Goal: Transaction & Acquisition: Subscribe to service/newsletter

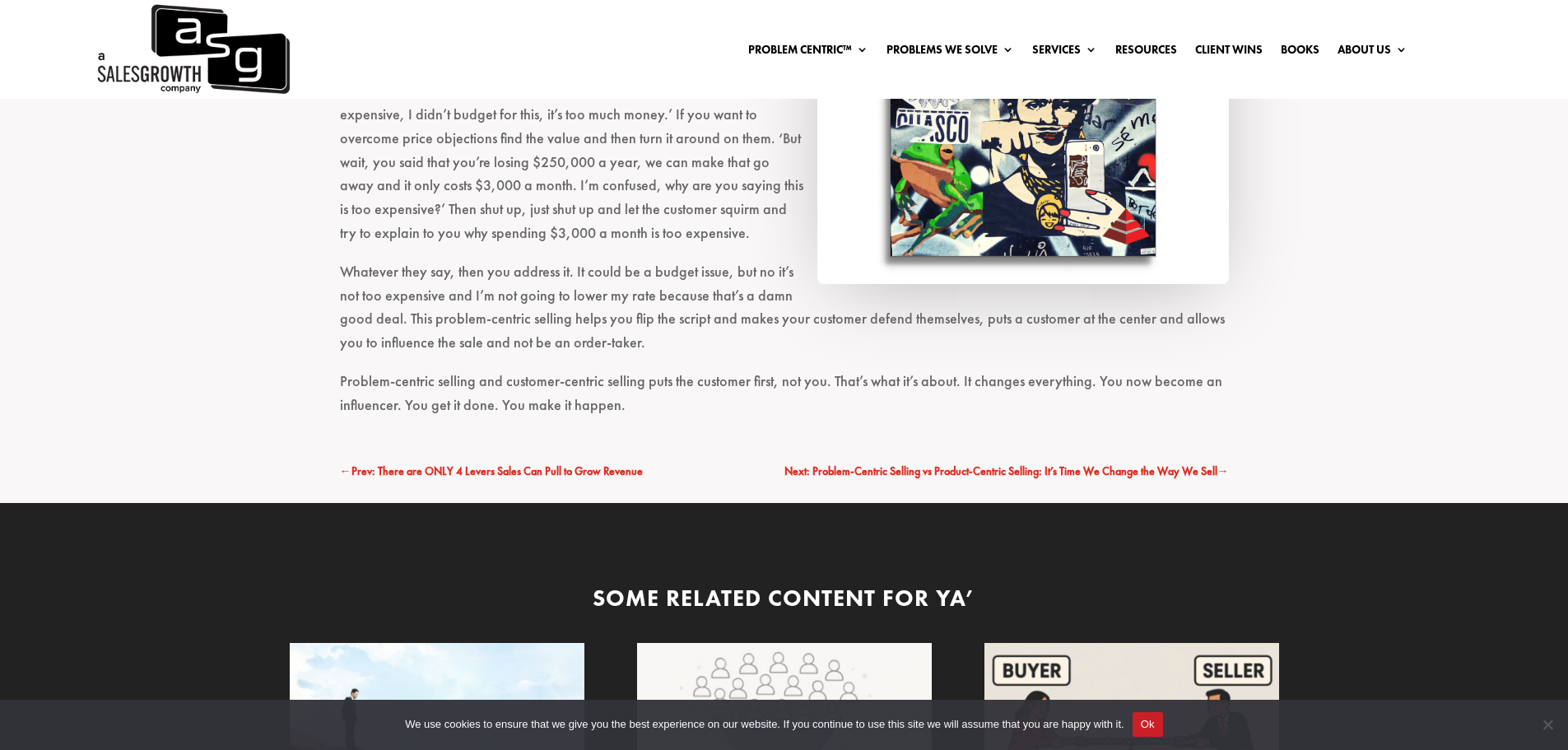
scroll to position [7819, 0]
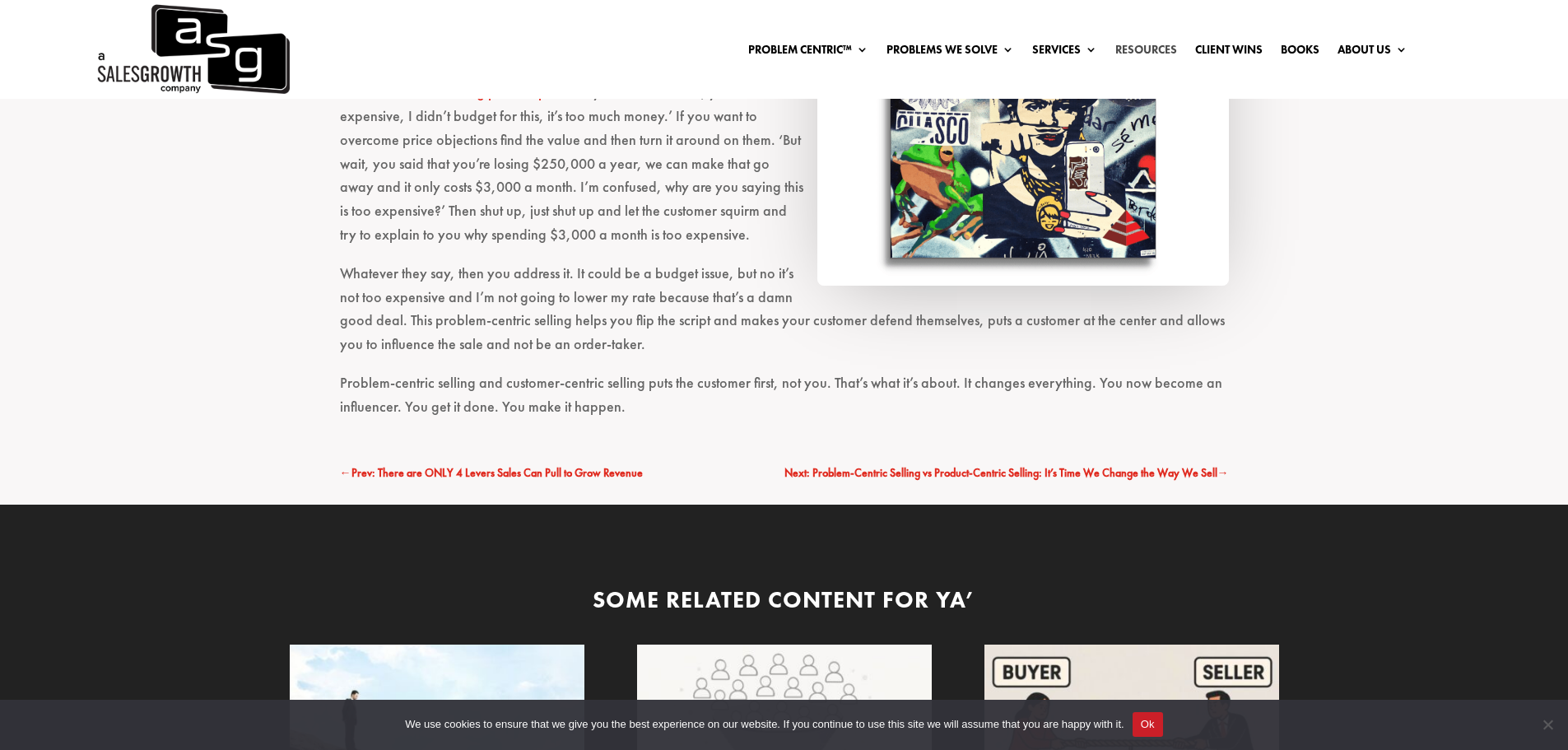
click at [1153, 49] on link "Resources" at bounding box center [1147, 53] width 62 height 18
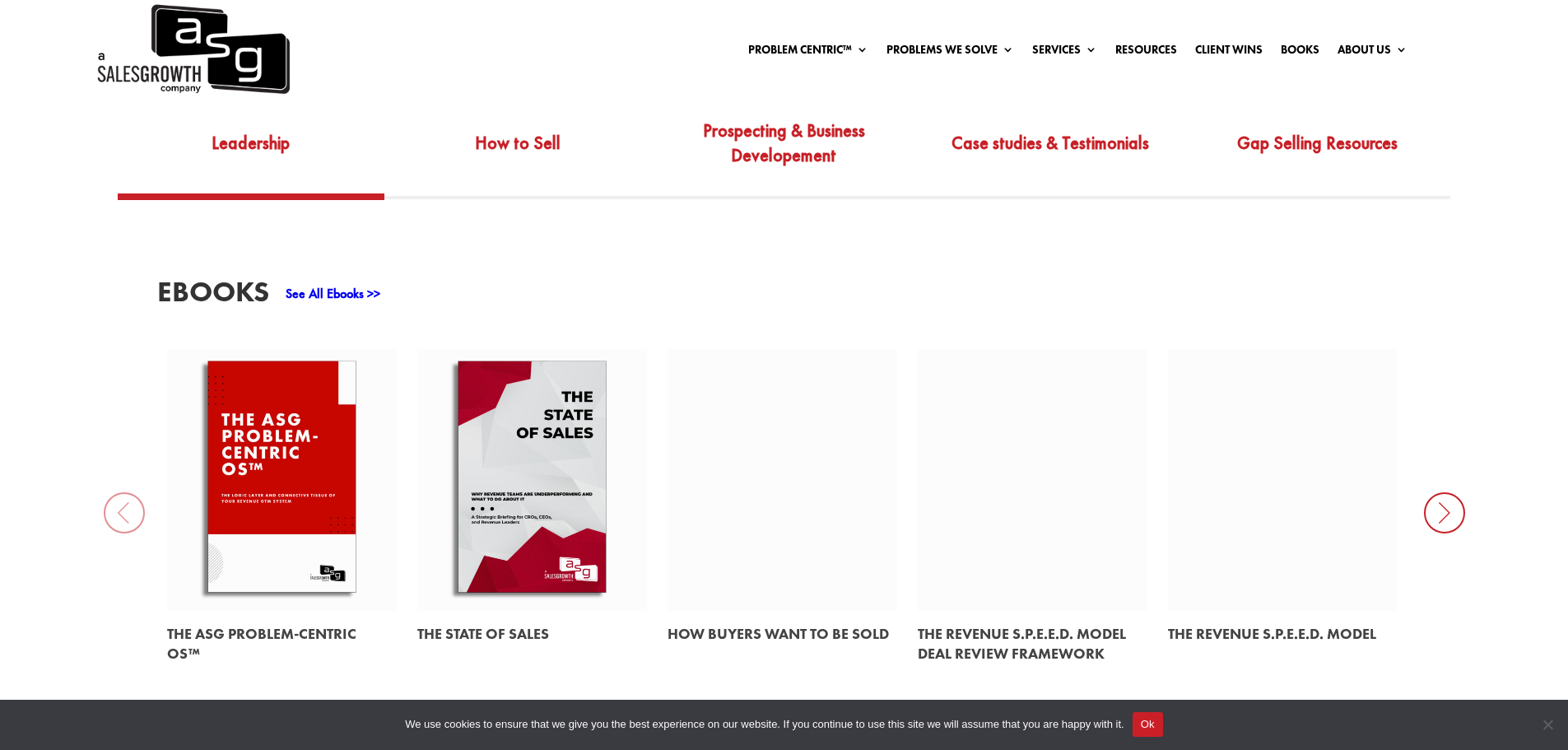
scroll to position [658, 0]
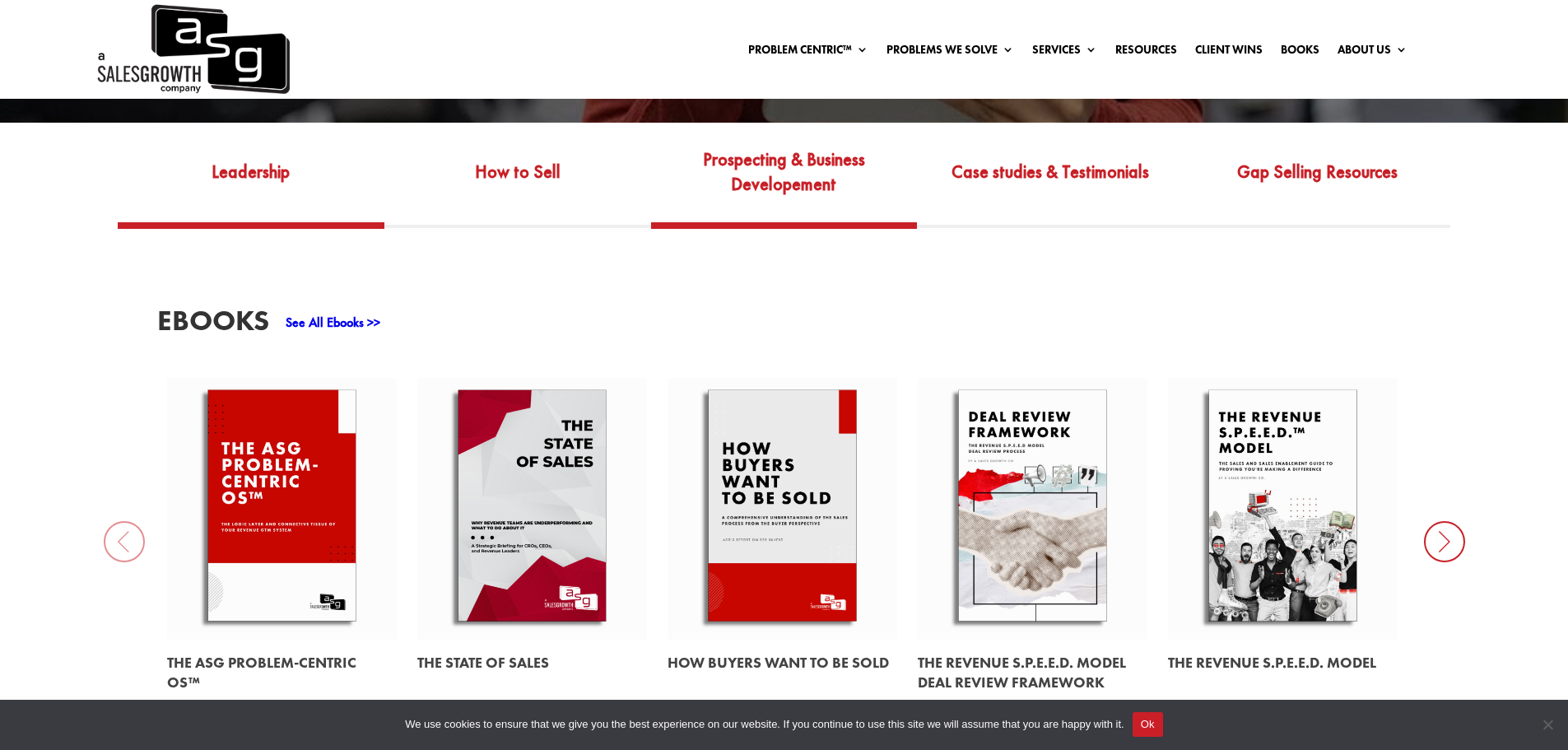
click at [826, 190] on link "Prospecting & Business Developement" at bounding box center [784, 183] width 267 height 77
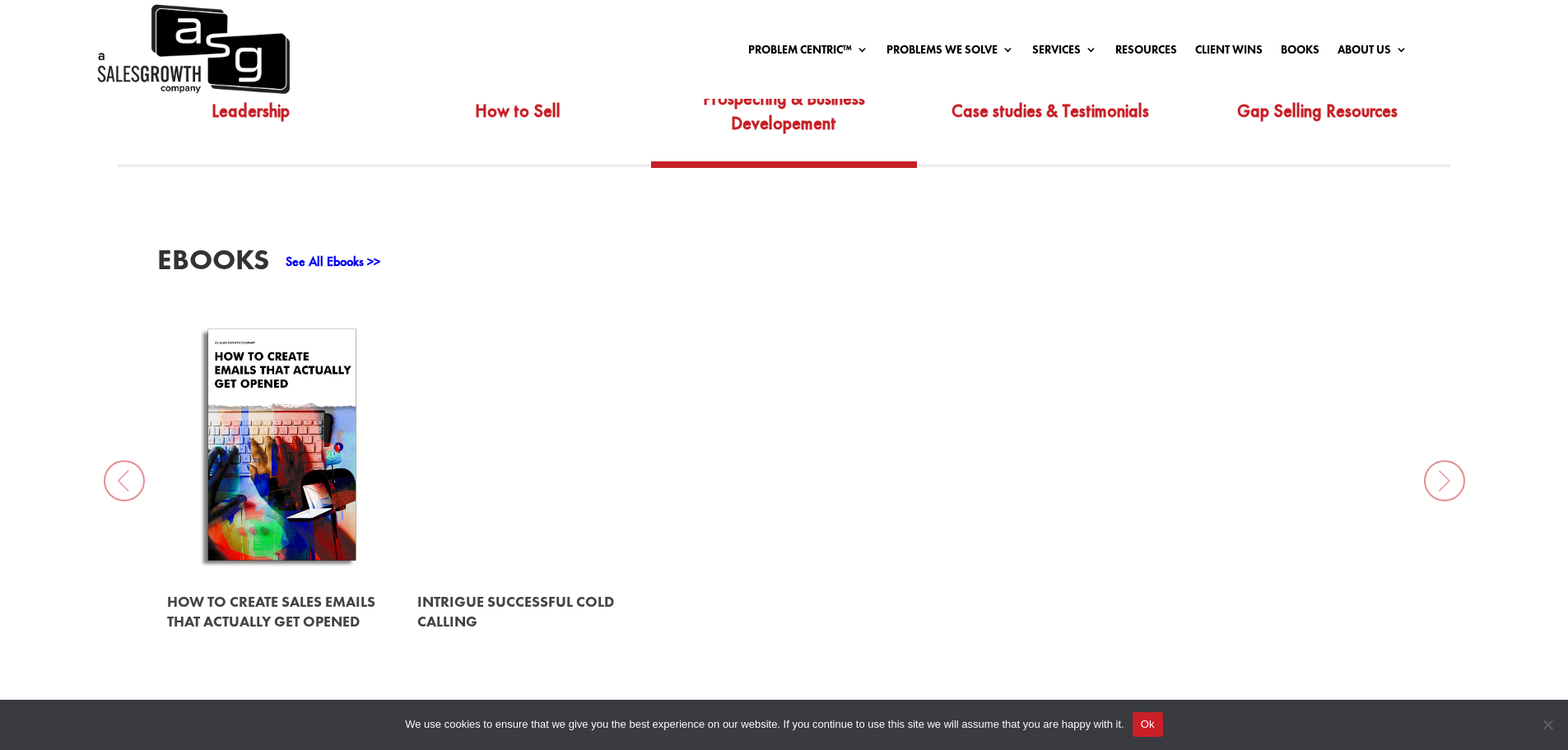
scroll to position [823, 0]
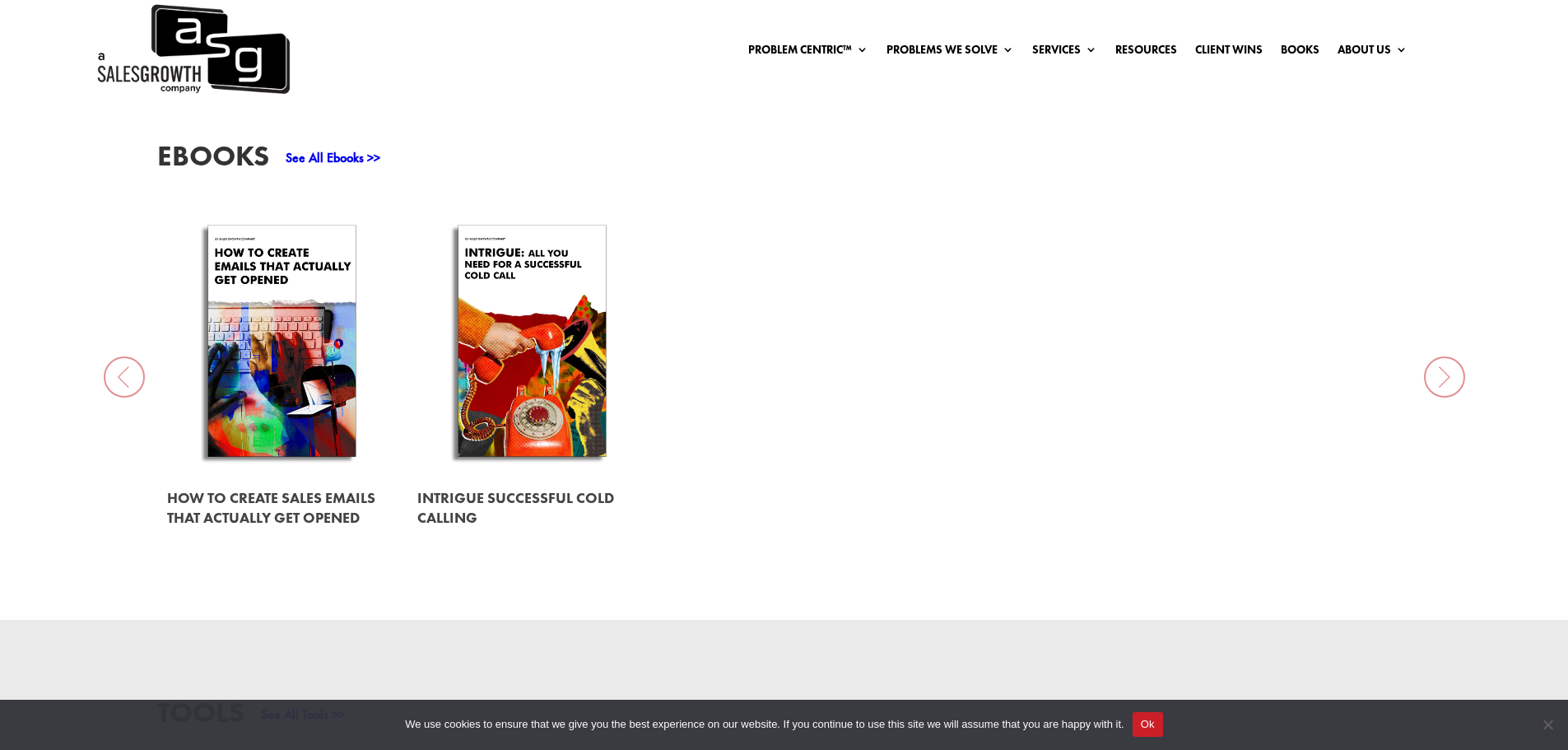
click at [309, 364] on link at bounding box center [282, 344] width 230 height 262
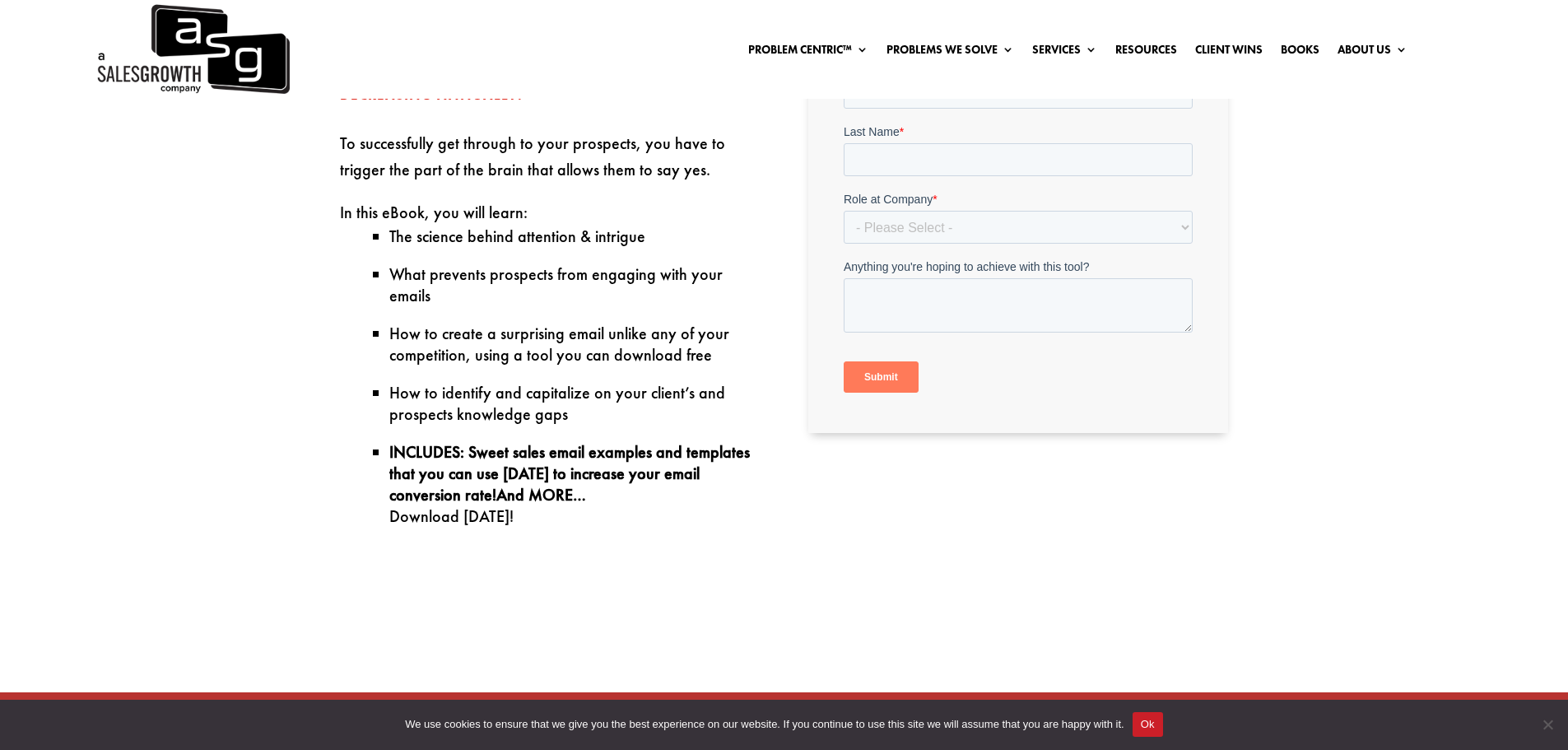
scroll to position [576, 0]
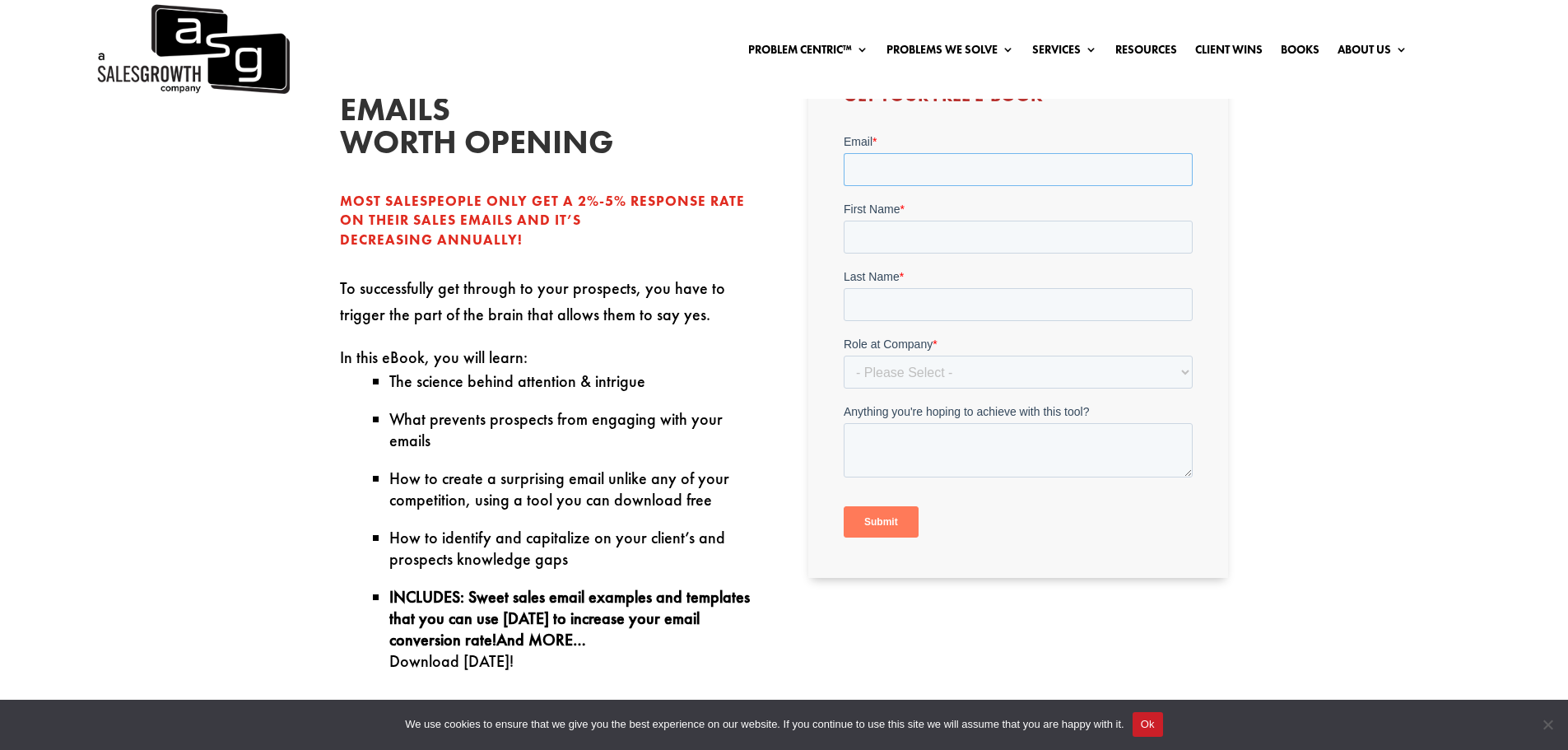
click at [910, 176] on input "Email *" at bounding box center [1018, 169] width 349 height 33
type input "adriel.melo@shipmolo.com"
type input "Adriel"
type input "melo"
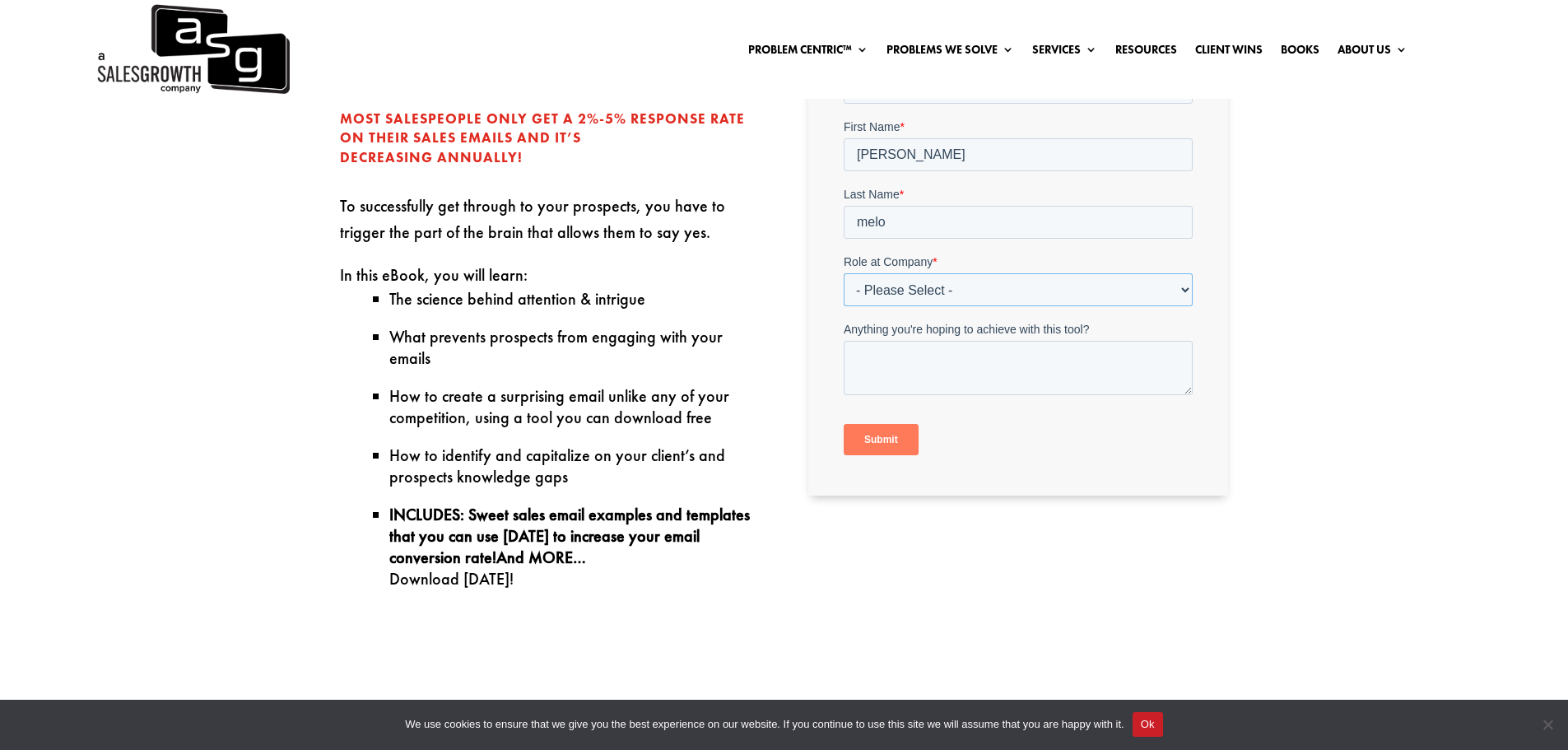
click at [926, 302] on select "- Please Select - C-Level (CRO, CSO, etc) Senior Leadership (VP of Sales, VP of…" at bounding box center [1018, 290] width 349 height 33
select select "Director/Manager (Sales Director, Regional Sales Manager, etc)"
click at [844, 274] on select "- Please Select - C-Level (CRO, CSO, etc) Senior Leadership (VP of Sales, VP of…" at bounding box center [1018, 290] width 349 height 33
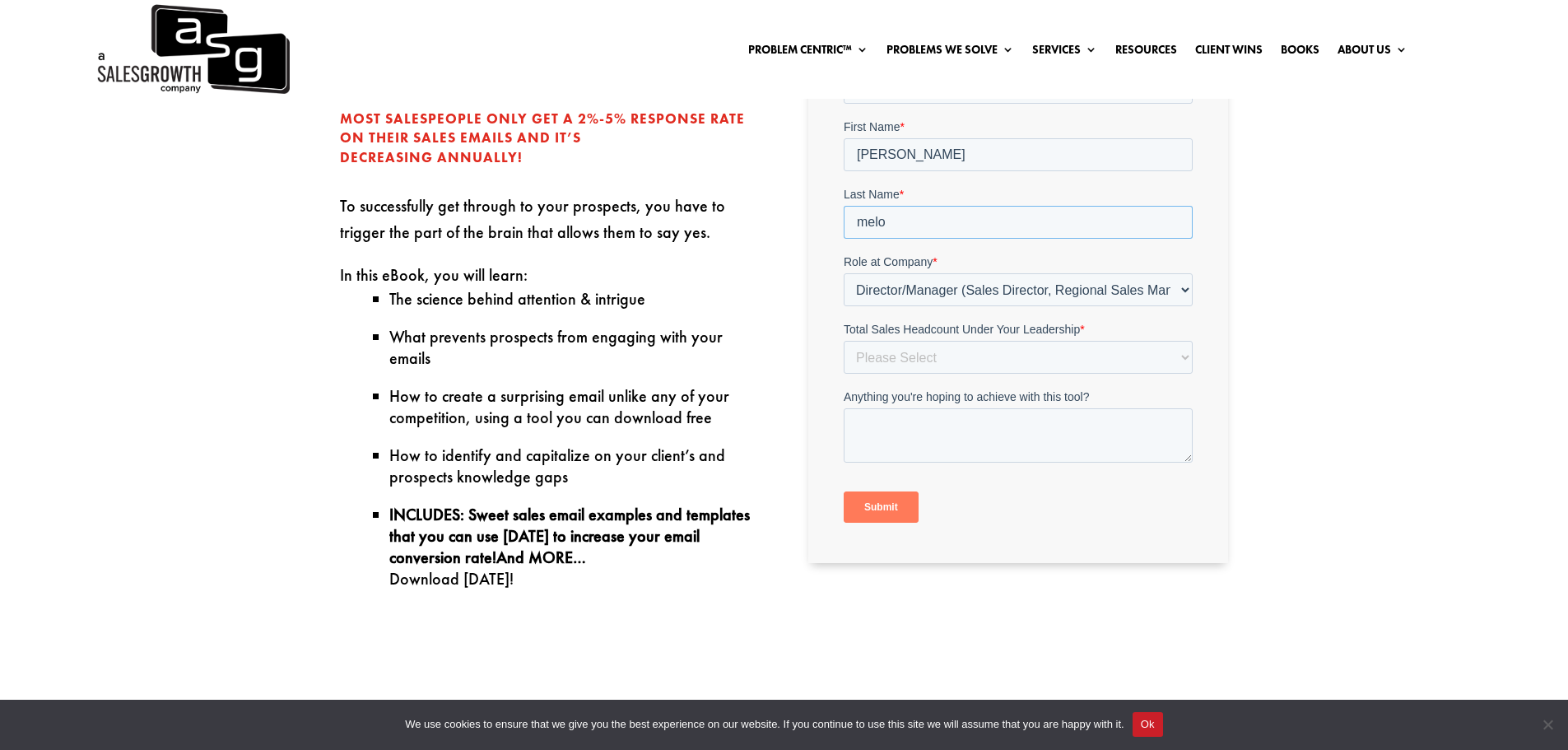
drag, startPoint x: 894, startPoint y: 218, endPoint x: 808, endPoint y: 225, distance: 86.3
click at [844, 225] on html "Email * adriel.melo@shipmolo.com First Name * Adriel Last Name * melo Role at C…" at bounding box center [1018, 301] width 349 height 500
type input "Melo"
click at [959, 359] on select "Please Select Just Me 1-9 10-19 20-49 50-99 100+" at bounding box center [1018, 357] width 349 height 33
select select "20-49"
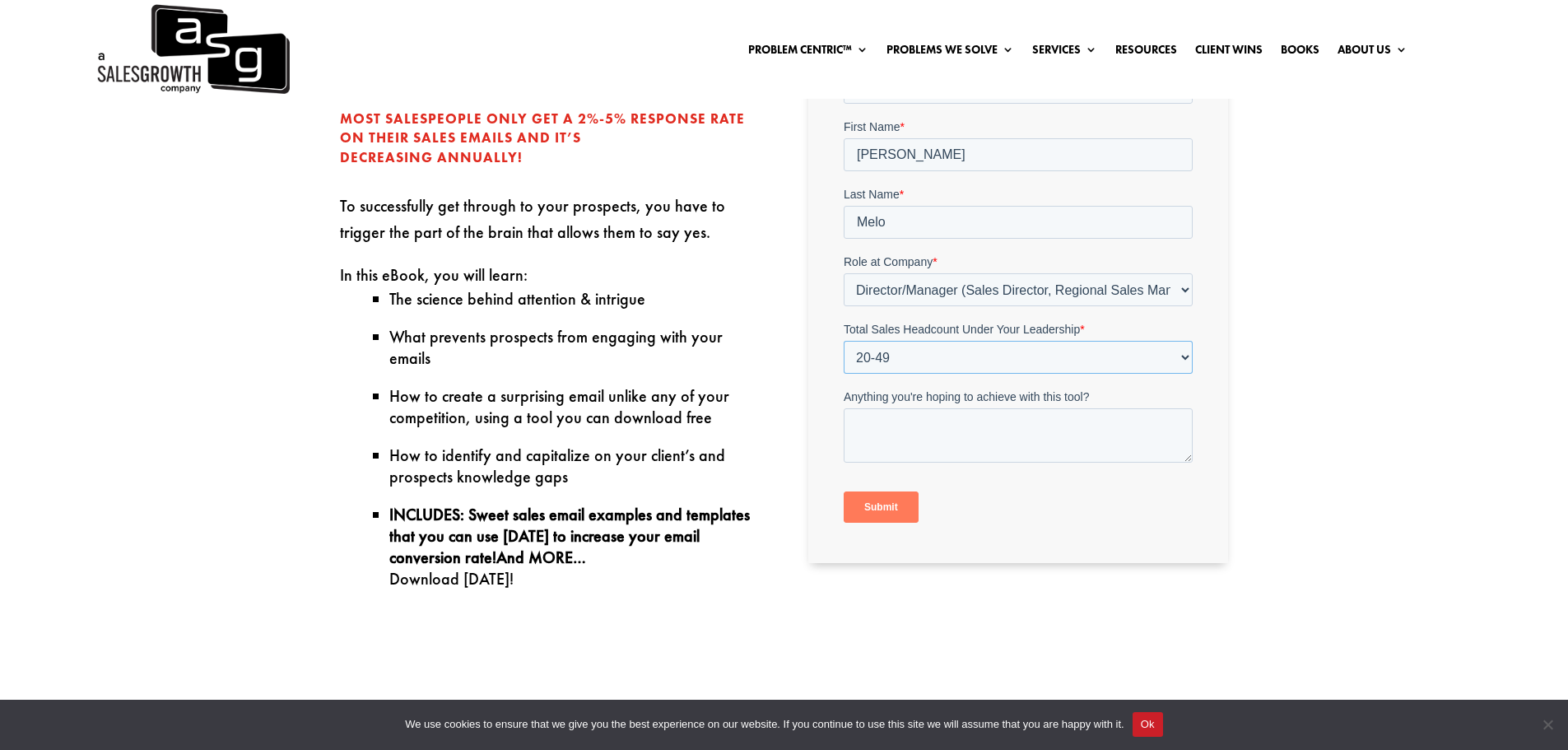
click at [844, 341] on select "Please Select Just Me 1-9 10-19 20-49 50-99 100+" at bounding box center [1018, 357] width 349 height 33
click at [929, 442] on textarea "Anything you're hoping to achieve with this tool?" at bounding box center [1018, 435] width 349 height 54
type textarea "E"
type textarea "More effective email solicitations."
click at [906, 512] on input "Submit" at bounding box center [881, 506] width 75 height 31
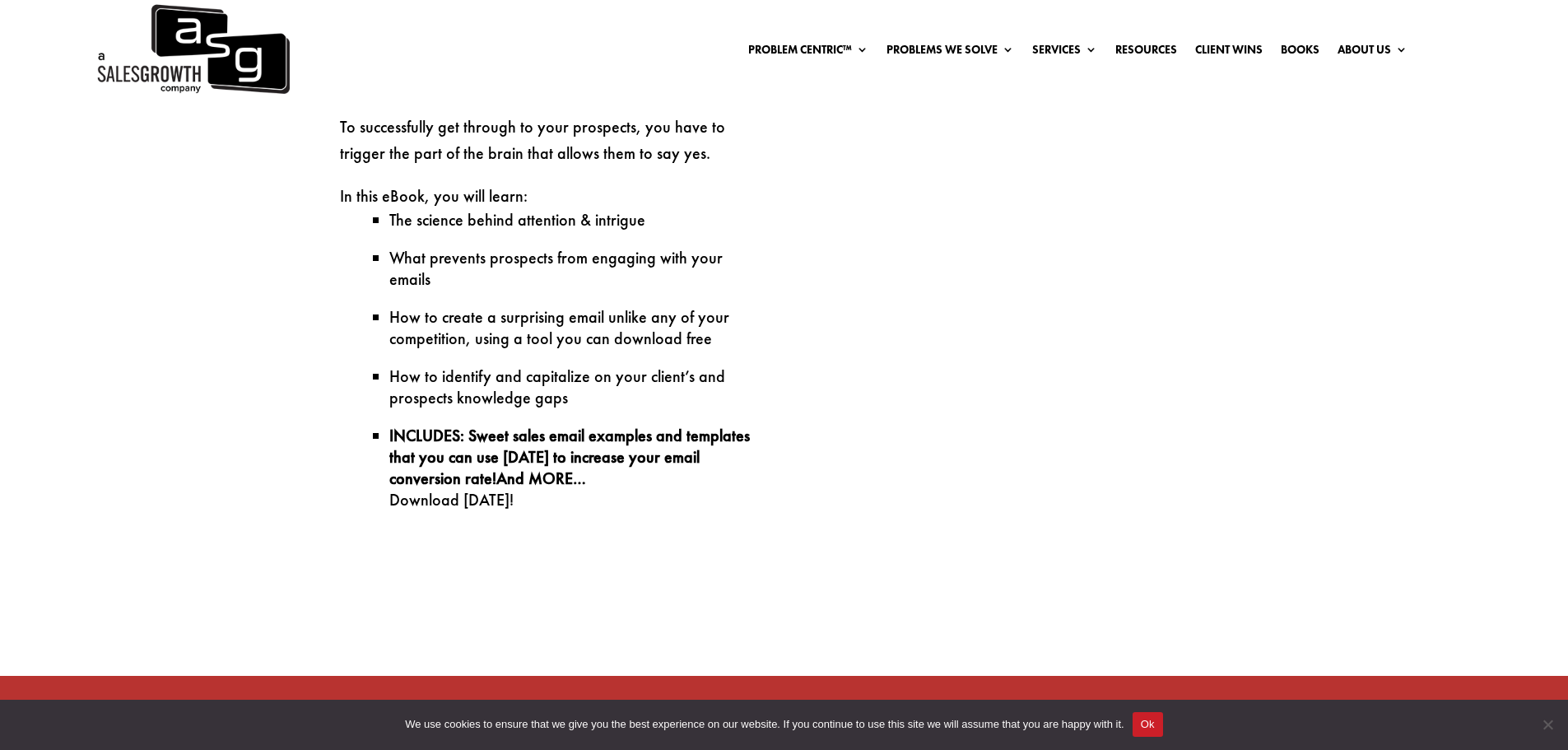
scroll to position [741, 0]
